Goal: Transaction & Acquisition: Purchase product/service

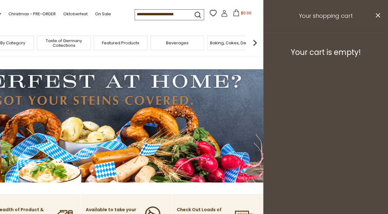
click at [222, 17] on icon at bounding box center [225, 14] width 6 height 3
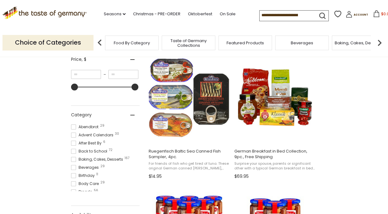
scroll to position [21, 0]
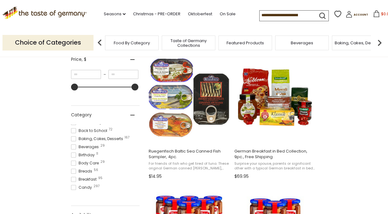
click at [72, 141] on span at bounding box center [73, 138] width 5 height 5
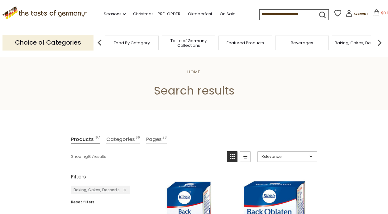
scroll to position [21, 0]
click at [293, 14] on input at bounding box center [286, 14] width 53 height 9
click at [146, 47] on div "Food By Category" at bounding box center [132, 43] width 54 height 15
click at [146, 43] on span "Food By Category" at bounding box center [132, 43] width 36 height 5
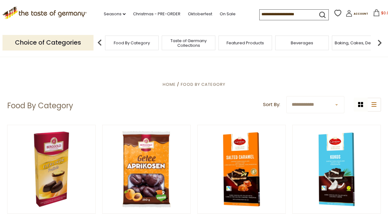
click at [286, 14] on input at bounding box center [286, 14] width 53 height 9
click at [286, 13] on input at bounding box center [286, 14] width 53 height 9
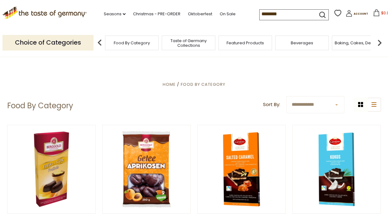
type input "*********"
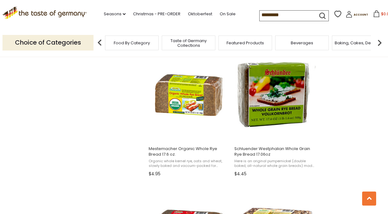
scroll to position [528, 0]
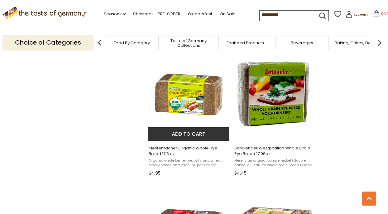
click at [194, 132] on button "Add to cart" at bounding box center [189, 133] width 82 height 13
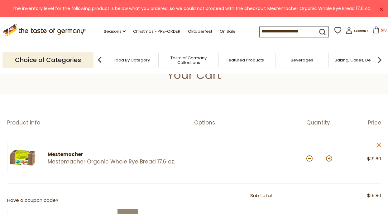
click at [329, 158] on button at bounding box center [329, 158] width 6 height 6
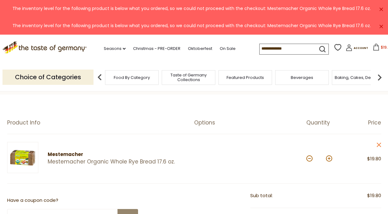
click at [329, 158] on button at bounding box center [329, 158] width 6 height 6
type input "*"
click at [383, 27] on div "× The inventory level for the following product is below what you ordered, so w…" at bounding box center [194, 25] width 388 height 17
click at [382, 27] on link "×" at bounding box center [381, 27] width 4 height 4
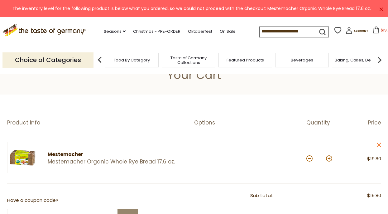
click at [380, 8] on link "×" at bounding box center [381, 9] width 4 height 4
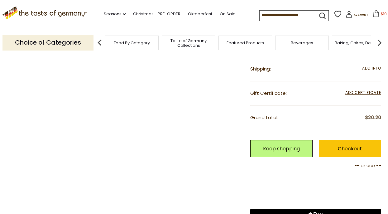
scroll to position [185, 0]
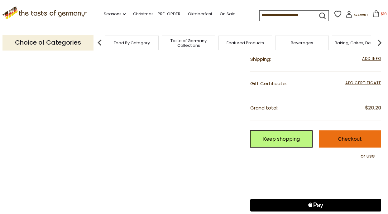
click at [345, 135] on link "Checkout" at bounding box center [350, 138] width 62 height 17
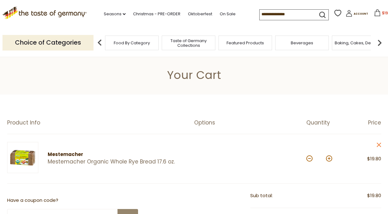
scroll to position [25, 0]
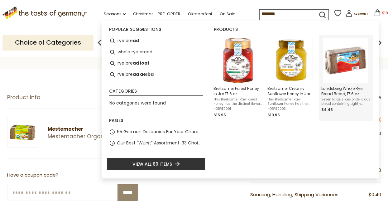
type input "*******"
click at [352, 58] on img "Landsberg Whole Rye Bread Bread, 17.6 oz." at bounding box center [345, 60] width 45 height 45
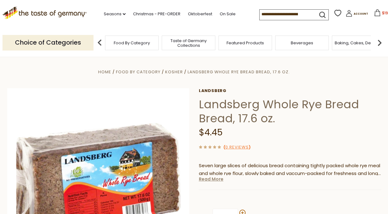
click at [209, 179] on link "Read More" at bounding box center [211, 179] width 25 height 6
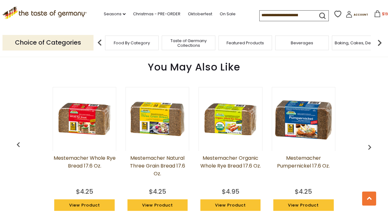
scroll to position [570, 0]
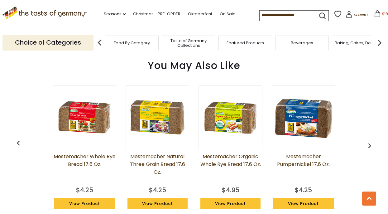
click at [22, 143] on img "button" at bounding box center [18, 143] width 10 height 10
click at [20, 143] on img "button" at bounding box center [18, 143] width 10 height 10
click at [17, 143] on img "button" at bounding box center [18, 143] width 10 height 10
click at [228, 128] on img at bounding box center [230, 117] width 63 height 63
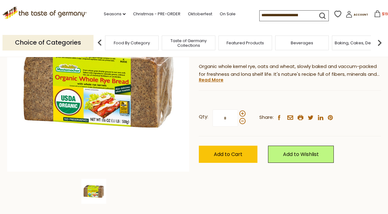
scroll to position [100, 0]
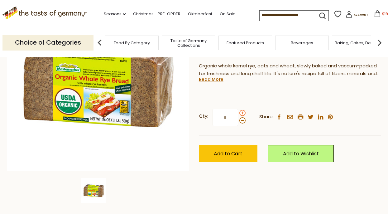
click at [243, 113] on span at bounding box center [242, 113] width 6 height 6
click at [238, 113] on input "*" at bounding box center [226, 117] width 26 height 17
click at [243, 113] on span at bounding box center [242, 113] width 6 height 6
click at [238, 113] on input "*" at bounding box center [226, 117] width 26 height 17
click at [243, 113] on span at bounding box center [242, 113] width 6 height 6
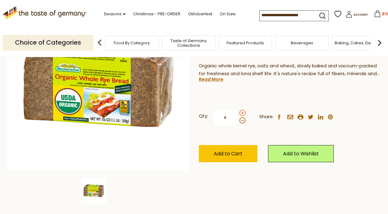
click at [238, 113] on input "*" at bounding box center [226, 117] width 26 height 17
click at [243, 113] on span at bounding box center [242, 113] width 6 height 6
click at [238, 113] on input "*" at bounding box center [226, 117] width 26 height 17
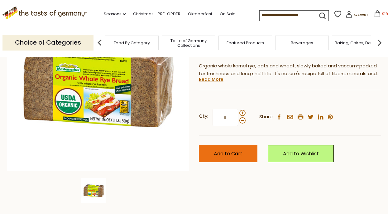
click at [237, 157] on button "Add to Cart" at bounding box center [228, 153] width 59 height 17
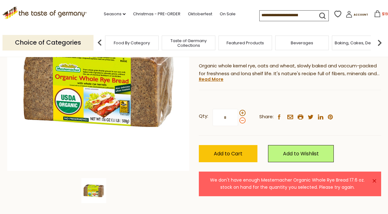
click at [241, 121] on span at bounding box center [242, 120] width 6 height 6
click at [238, 121] on input "*" at bounding box center [226, 117] width 26 height 17
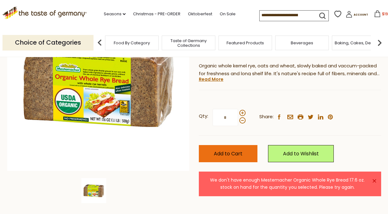
click at [233, 152] on span "Add to Cart" at bounding box center [228, 153] width 29 height 7
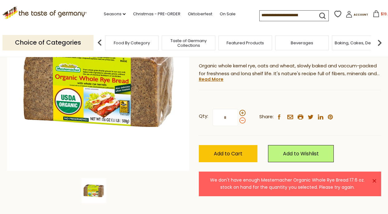
click at [240, 122] on span at bounding box center [242, 120] width 6 height 6
click at [238, 122] on input "*" at bounding box center [226, 117] width 26 height 17
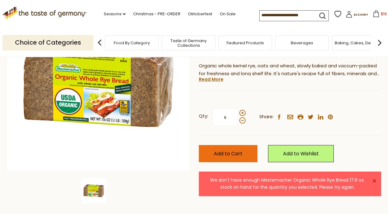
click at [234, 153] on span "Add to Cart" at bounding box center [228, 153] width 29 height 7
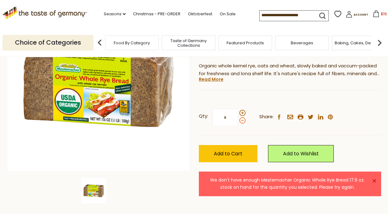
click at [243, 122] on span at bounding box center [242, 120] width 6 height 6
click at [238, 122] on input "*" at bounding box center [226, 117] width 26 height 17
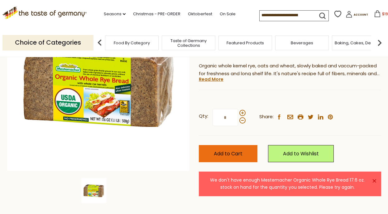
click at [237, 157] on span "Add to Cart" at bounding box center [228, 153] width 29 height 7
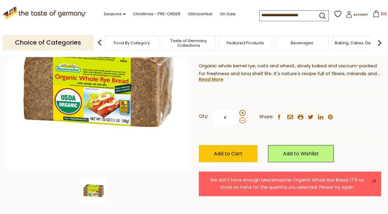
click at [242, 123] on span at bounding box center [242, 120] width 6 height 6
click at [238, 123] on input "*" at bounding box center [226, 117] width 26 height 17
type input "*"
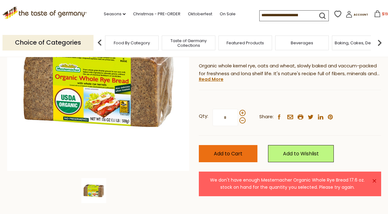
click at [232, 155] on span "Add to Cart" at bounding box center [228, 153] width 29 height 7
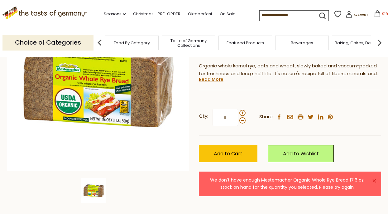
click at [382, 12] on span "$19.8" at bounding box center [386, 13] width 9 height 5
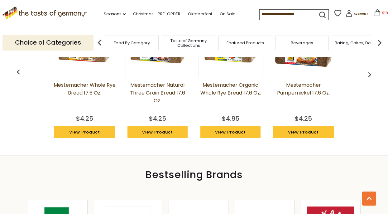
scroll to position [476, 0]
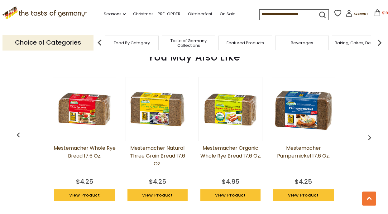
click at [93, 126] on img at bounding box center [84, 109] width 63 height 63
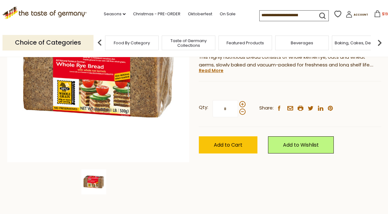
scroll to position [114, 0]
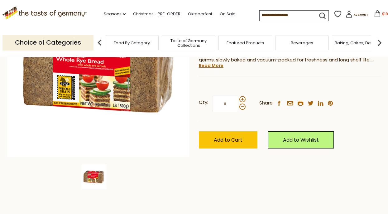
click at [246, 98] on div "Qty: * Share: facebook email printer twitter linkedin pinterest" at bounding box center [290, 104] width 182 height 36
click at [244, 98] on span at bounding box center [242, 99] width 6 height 6
click at [238, 98] on input "*" at bounding box center [226, 103] width 26 height 17
click at [240, 100] on span at bounding box center [242, 99] width 6 height 6
click at [238, 100] on input "*" at bounding box center [226, 103] width 26 height 17
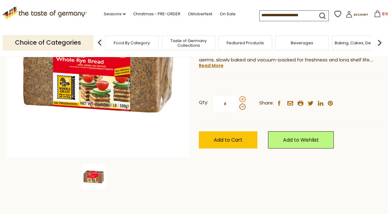
type input "*"
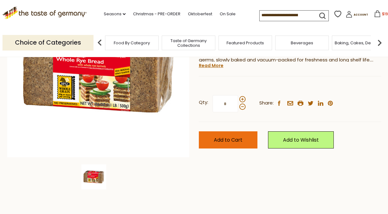
click at [237, 143] on span "Add to Cart" at bounding box center [228, 139] width 29 height 7
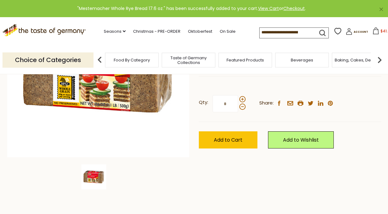
click at [370, 29] on button "$41.05" at bounding box center [383, 31] width 27 height 9
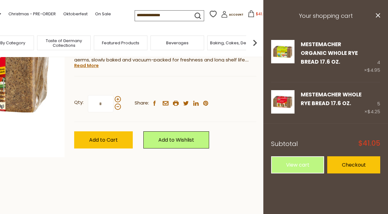
click at [156, 13] on input at bounding box center [161, 15] width 53 height 9
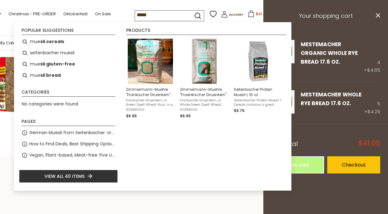
type input "******"
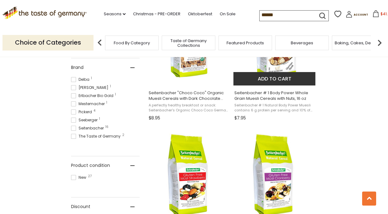
scroll to position [312, 0]
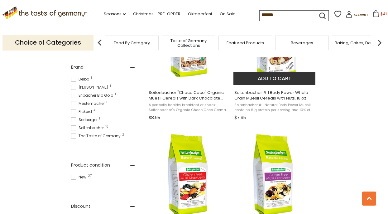
click at [278, 67] on img "Seitenbacher # 1 Body Power Whole Grain Muesli Cereals with Nuts, 16 oz" at bounding box center [275, 38] width 83 height 83
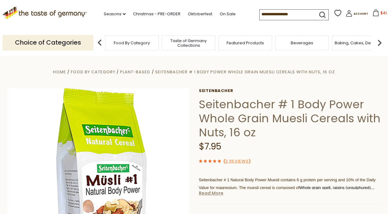
click at [213, 194] on link "Read More" at bounding box center [211, 193] width 25 height 6
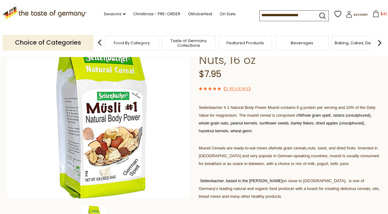
scroll to position [73, 0]
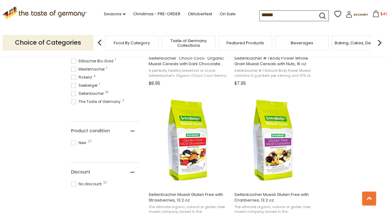
scroll to position [340, 0]
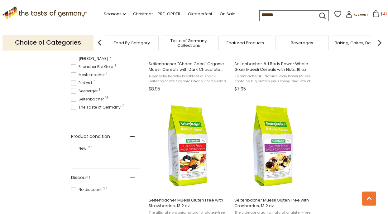
click at [75, 100] on span at bounding box center [73, 99] width 5 height 5
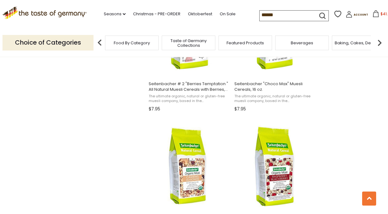
scroll to position [594, 0]
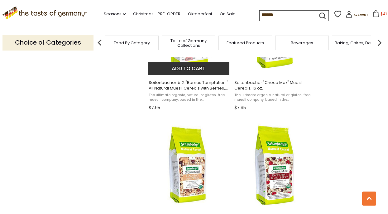
click at [186, 72] on button "Add to cart" at bounding box center [189, 68] width 82 height 13
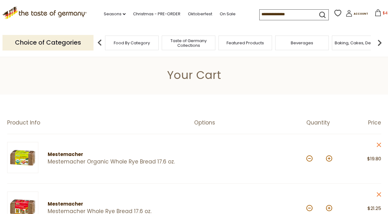
scroll to position [150, 0]
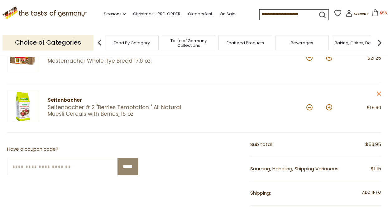
click at [330, 107] on button at bounding box center [329, 107] width 6 height 6
type input "*"
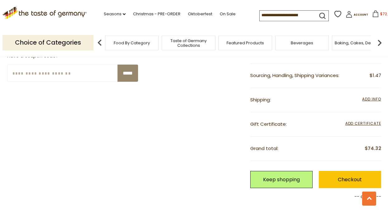
scroll to position [267, 0]
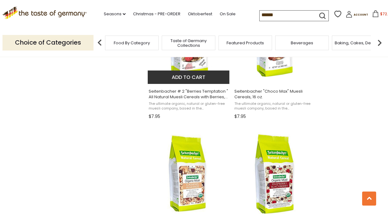
scroll to position [588, 0]
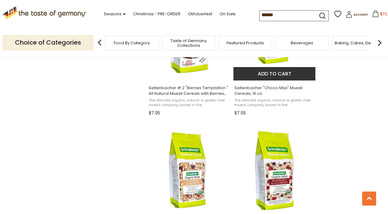
click at [247, 90] on span "Seitenbacher "Choco Max" Muesli Cereals, 16 oz." at bounding box center [274, 90] width 81 height 11
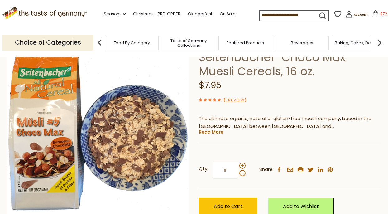
scroll to position [47, 0]
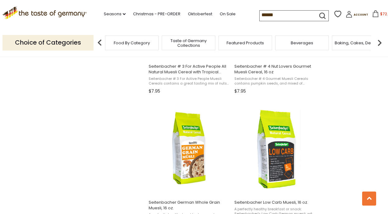
scroll to position [883, 0]
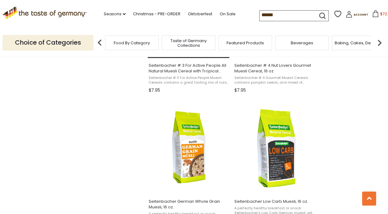
click at [178, 77] on span "Seitenbacher # 3 For Active People Muesli Cereals contains a great tasting mix …" at bounding box center [189, 80] width 81 height 10
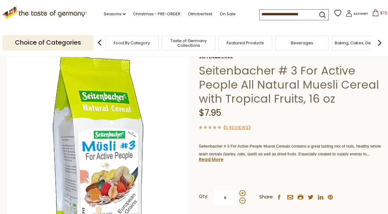
scroll to position [35, 0]
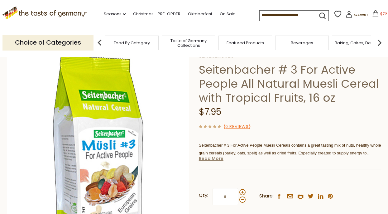
click at [217, 158] on link "Read More" at bounding box center [211, 158] width 25 height 6
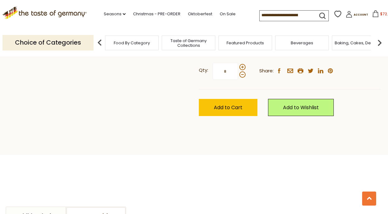
scroll to position [301, 0]
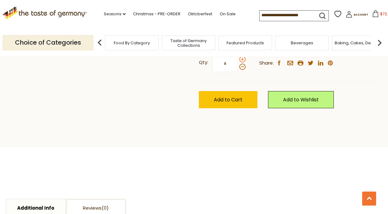
click at [242, 59] on span at bounding box center [242, 59] width 6 height 6
click at [238, 59] on input "*" at bounding box center [226, 63] width 26 height 17
type input "*"
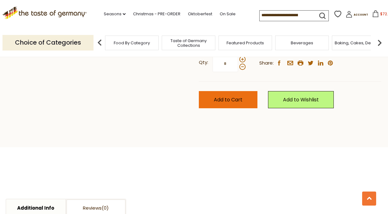
click at [244, 94] on button "Add to Cart" at bounding box center [228, 99] width 59 height 17
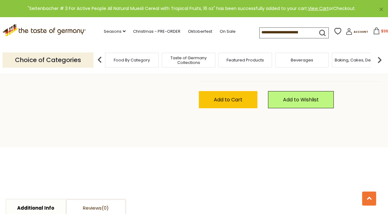
click at [339, 11] on link "Checkout" at bounding box center [344, 8] width 22 height 6
